Goal: Find specific page/section: Find specific page/section

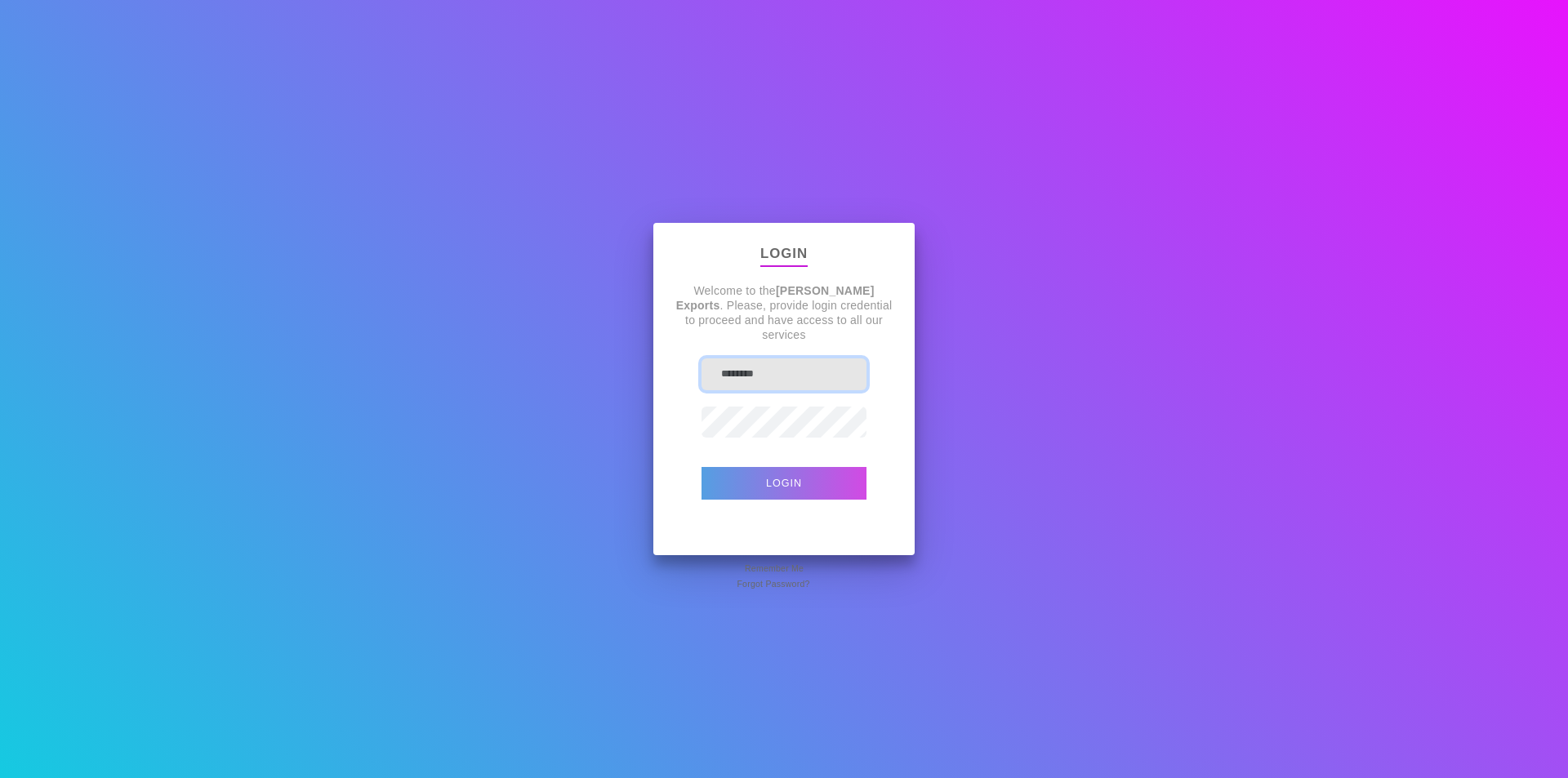
type input "**********"
click at [773, 483] on button "Login" at bounding box center [784, 483] width 165 height 33
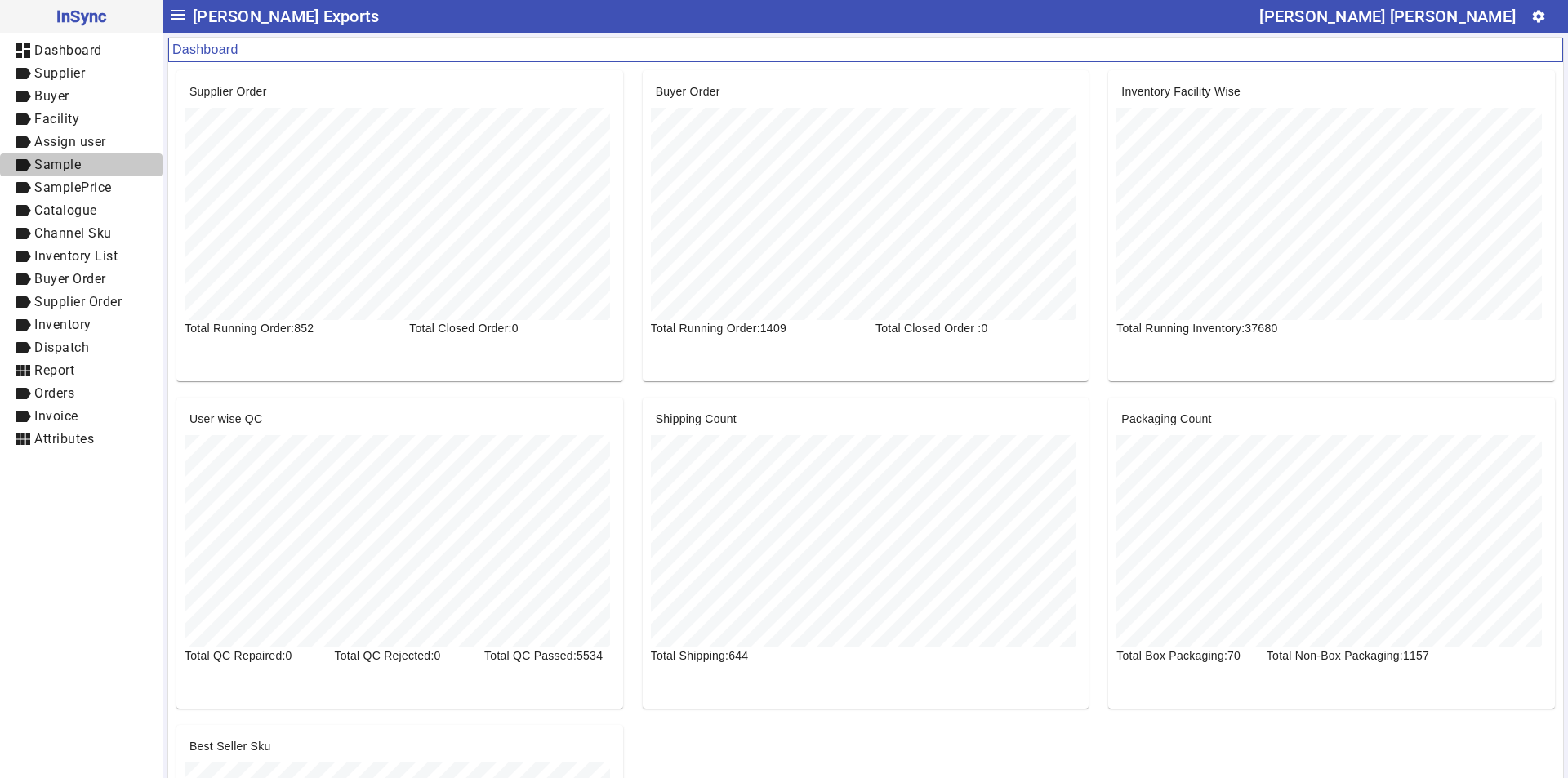
click at [76, 161] on span "Sample" at bounding box center [58, 164] width 46 height 16
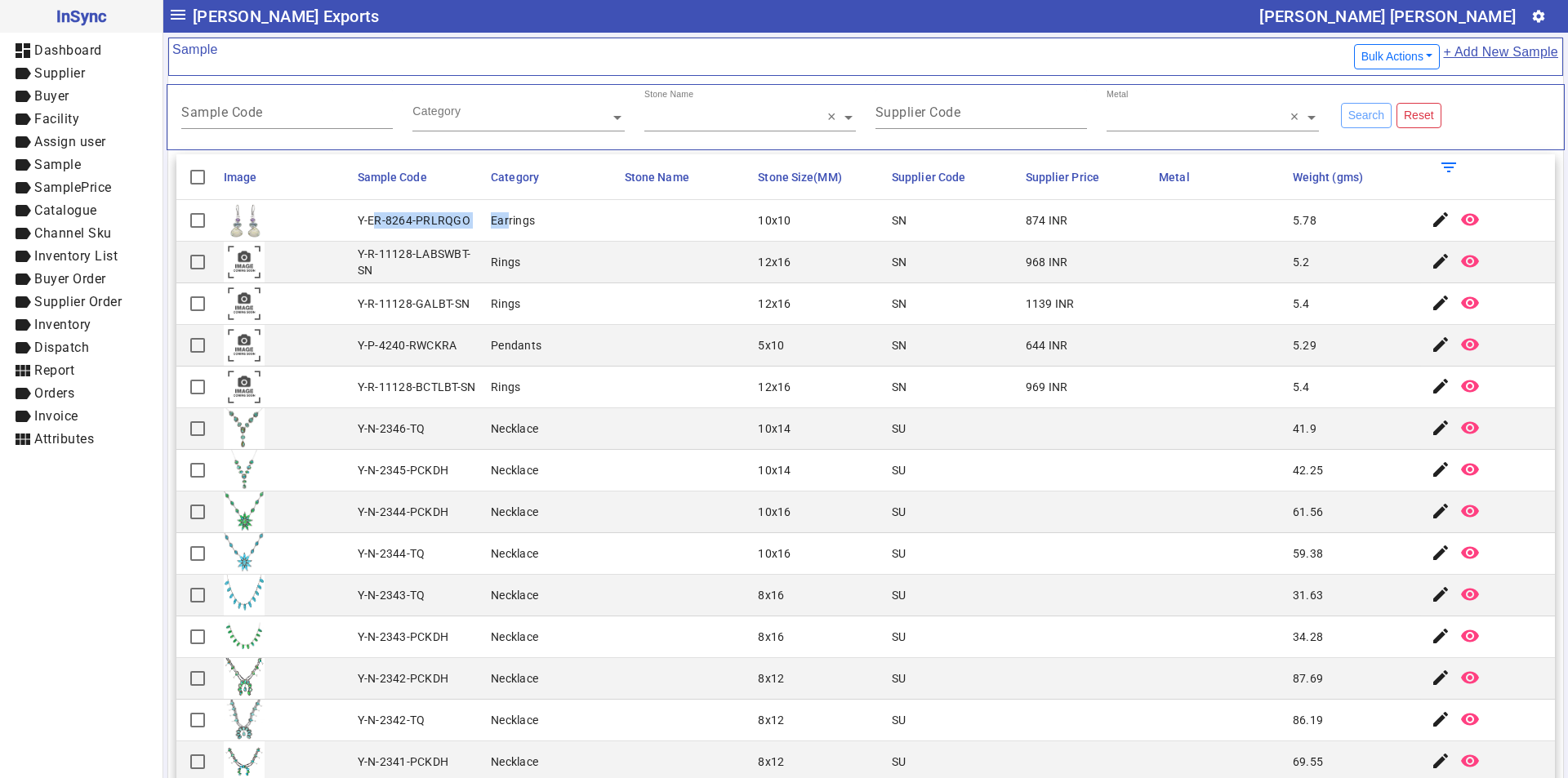
drag, startPoint x: 372, startPoint y: 218, endPoint x: 503, endPoint y: 221, distance: 131.0
click at [503, 221] on mat-row "Y-ER-8264-PRLRQGO Earrings 10x10 SN 874 INR 5.78 edit remove_red_eye" at bounding box center [866, 220] width 1378 height 41
click at [543, 221] on mat-cell "Earrings" at bounding box center [553, 220] width 134 height 41
